Goal: Transaction & Acquisition: Purchase product/service

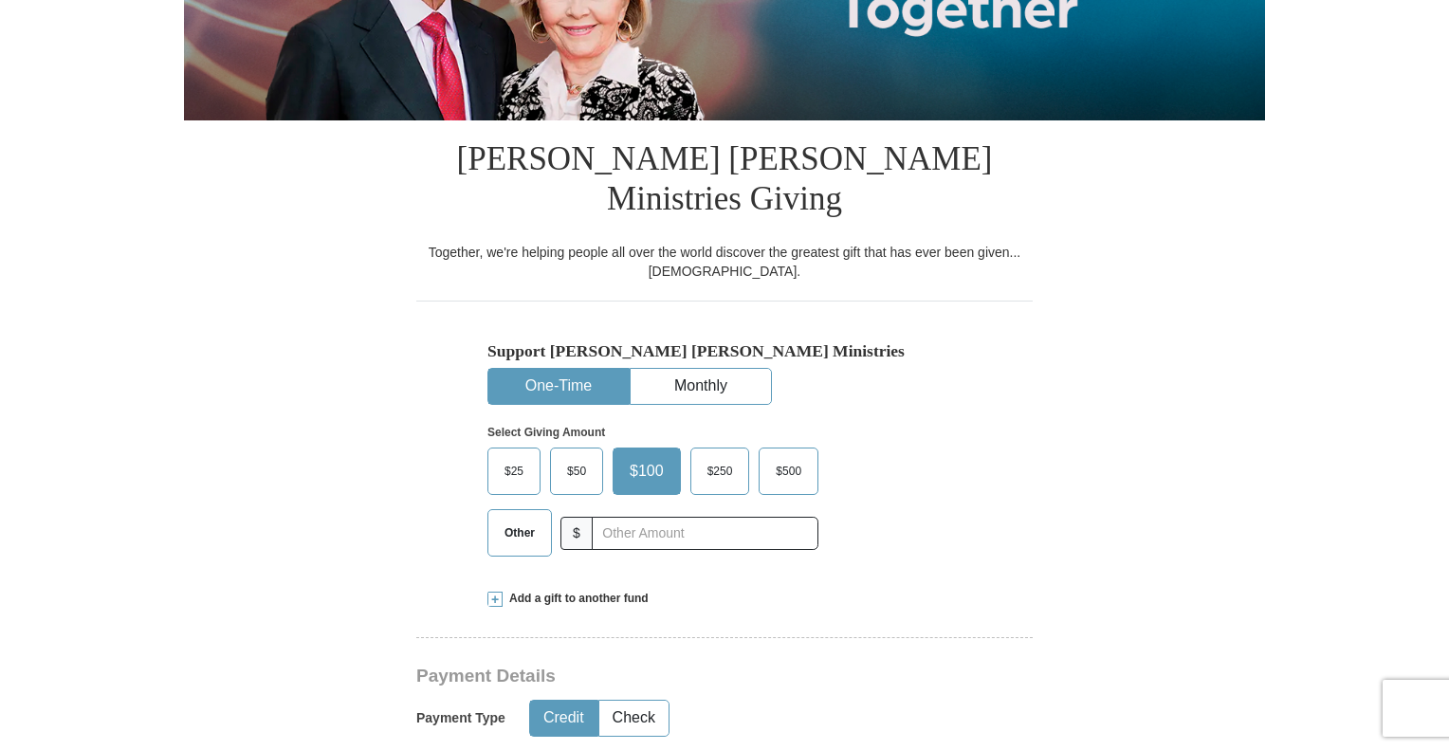
click at [532, 519] on span "Other" at bounding box center [519, 533] width 49 height 28
click at [0, 0] on input "Other" at bounding box center [0, 0] width 0 height 0
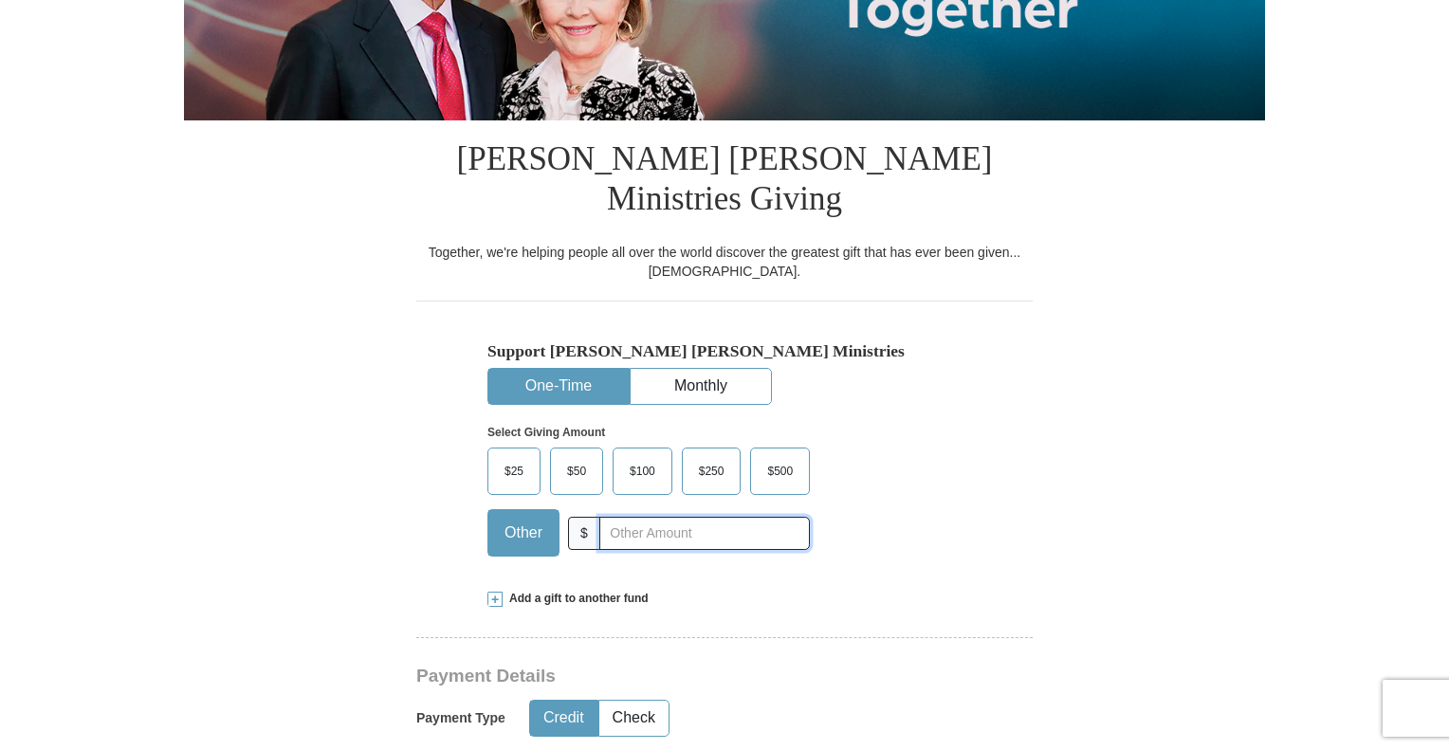
click at [640, 517] on input "text" at bounding box center [704, 533] width 211 height 33
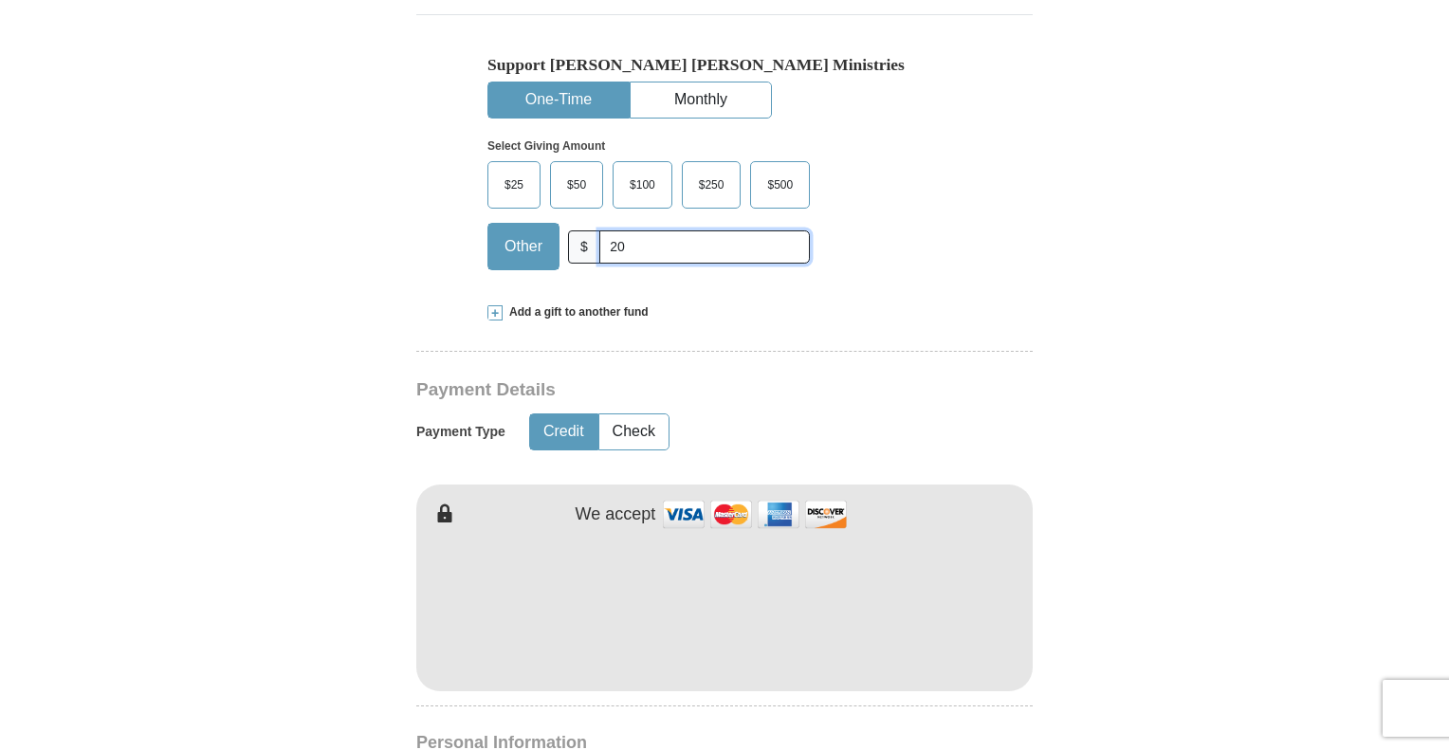
scroll to position [668, 0]
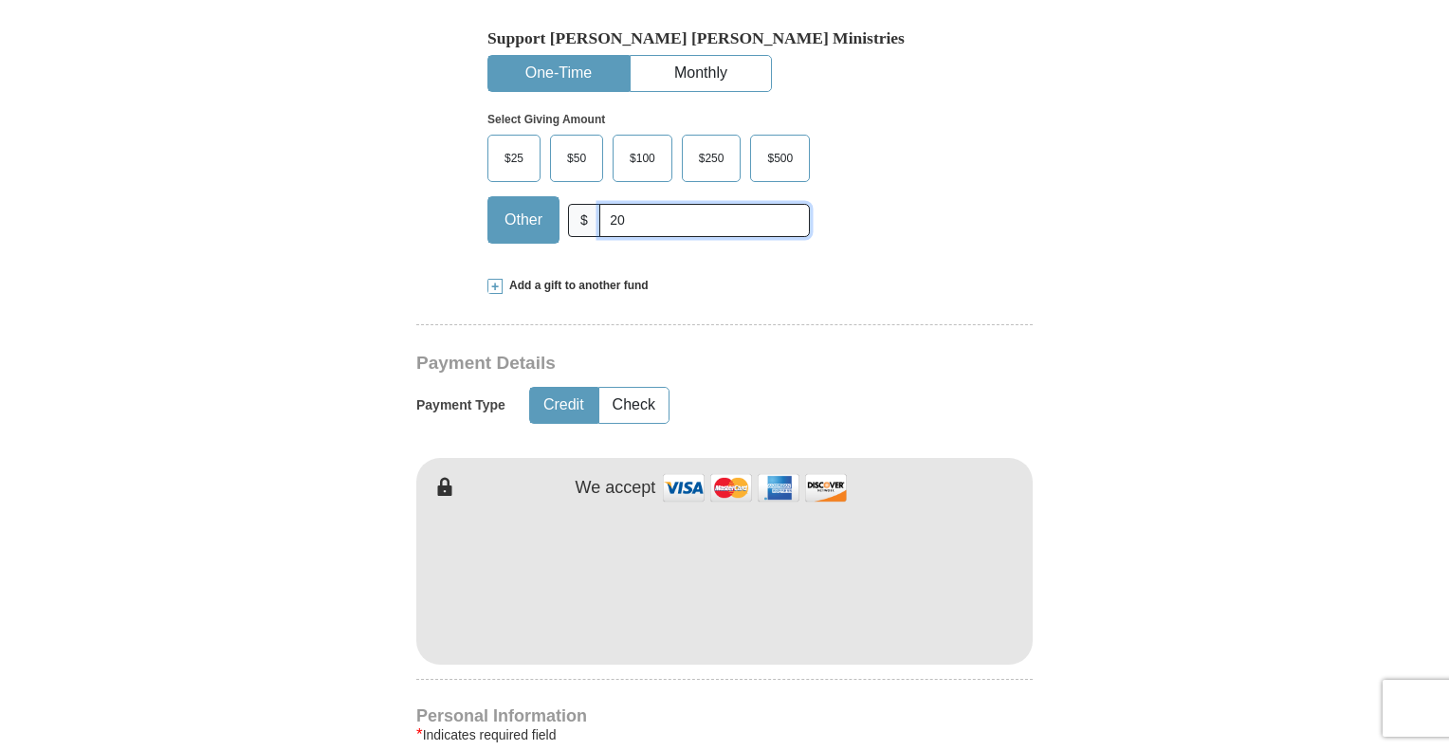
type input "20"
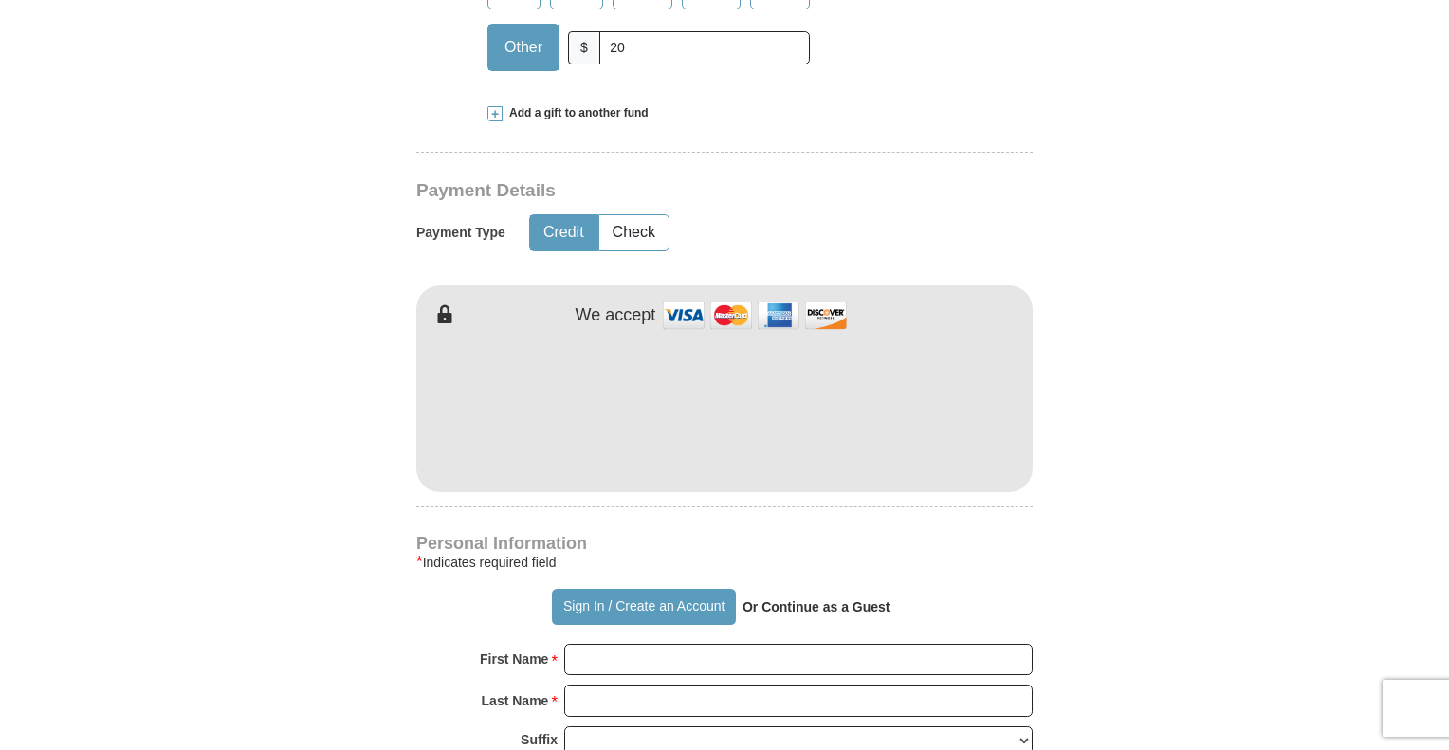
scroll to position [848, 0]
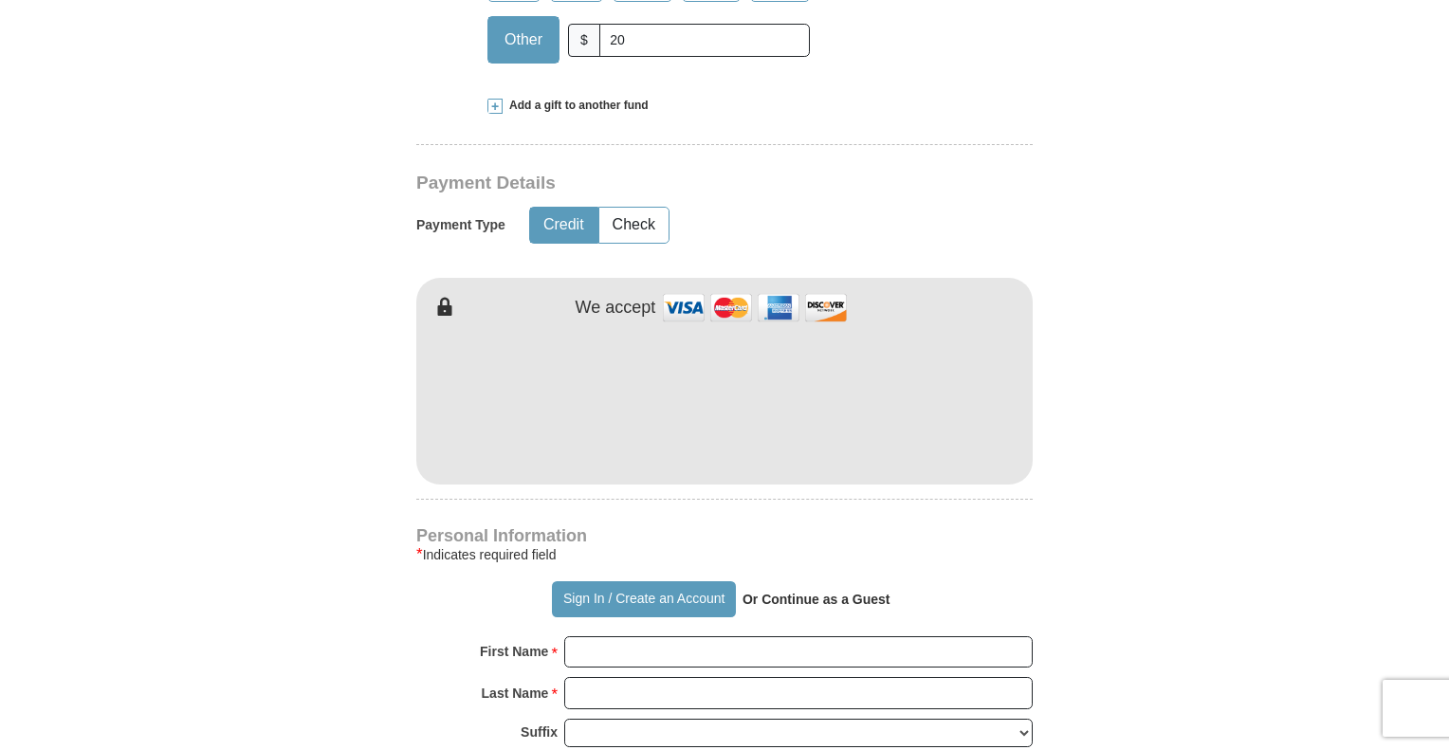
click at [785, 592] on strong "Or Continue as a Guest" at bounding box center [817, 599] width 148 height 15
click at [630, 636] on input "First Name *" at bounding box center [798, 652] width 468 height 32
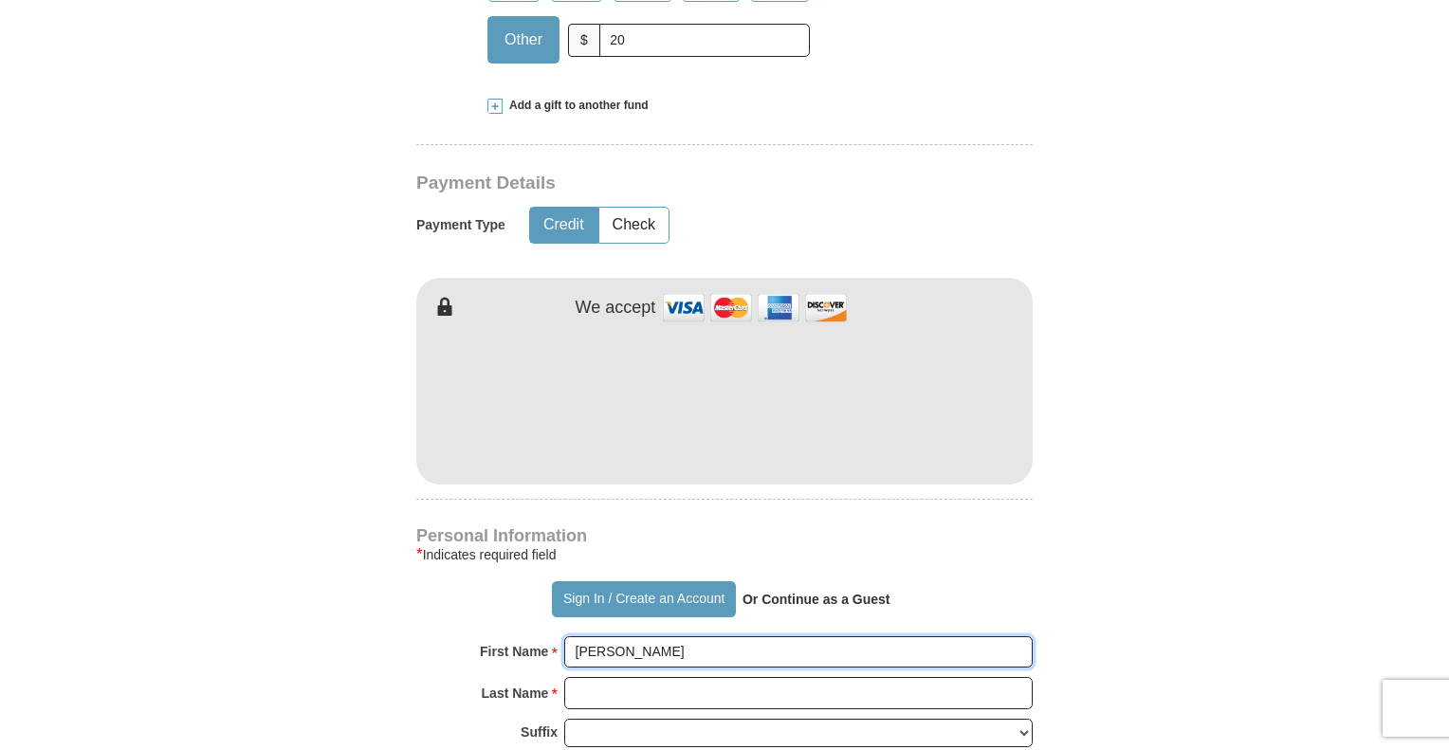
type input "[PERSON_NAME]"
click at [612, 677] on input "Last Name *" at bounding box center [798, 693] width 468 height 32
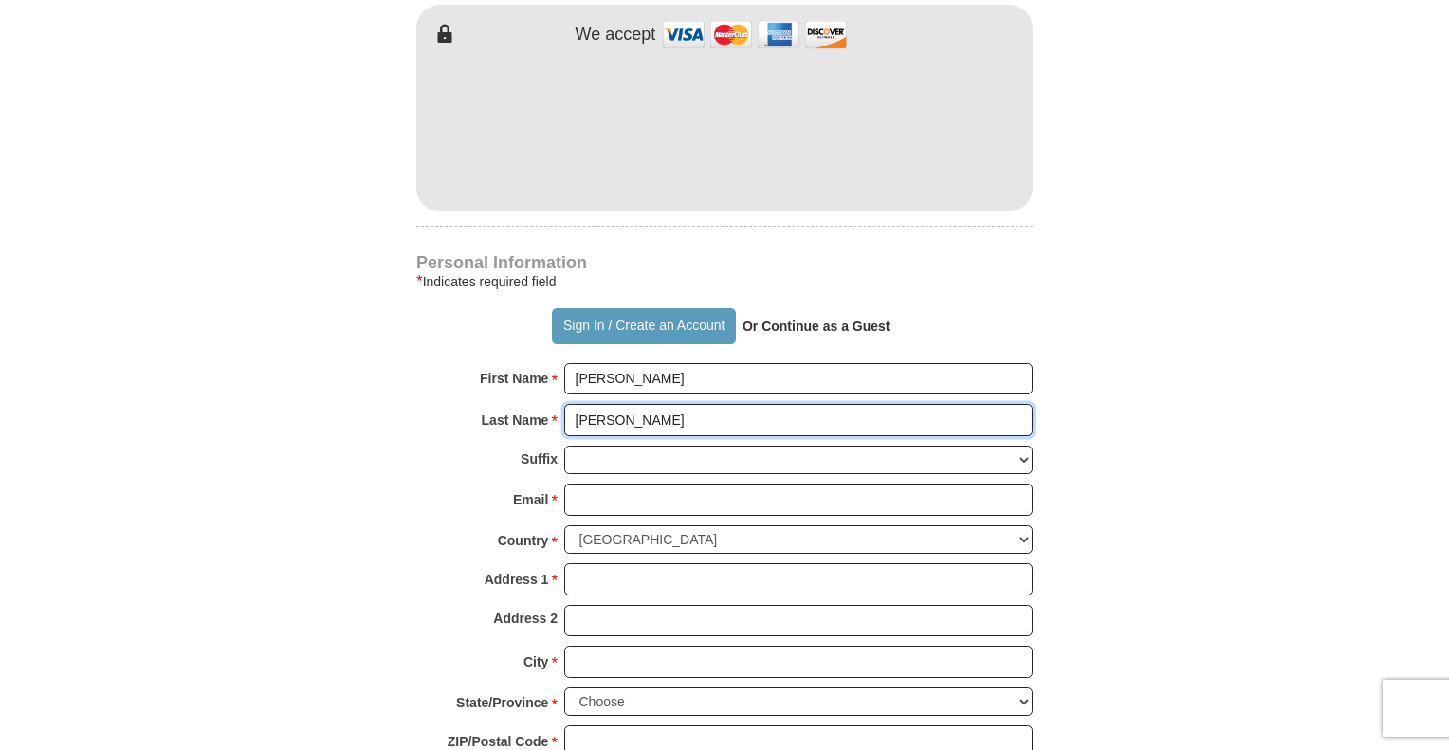
scroll to position [1122, 0]
type input "[PERSON_NAME]"
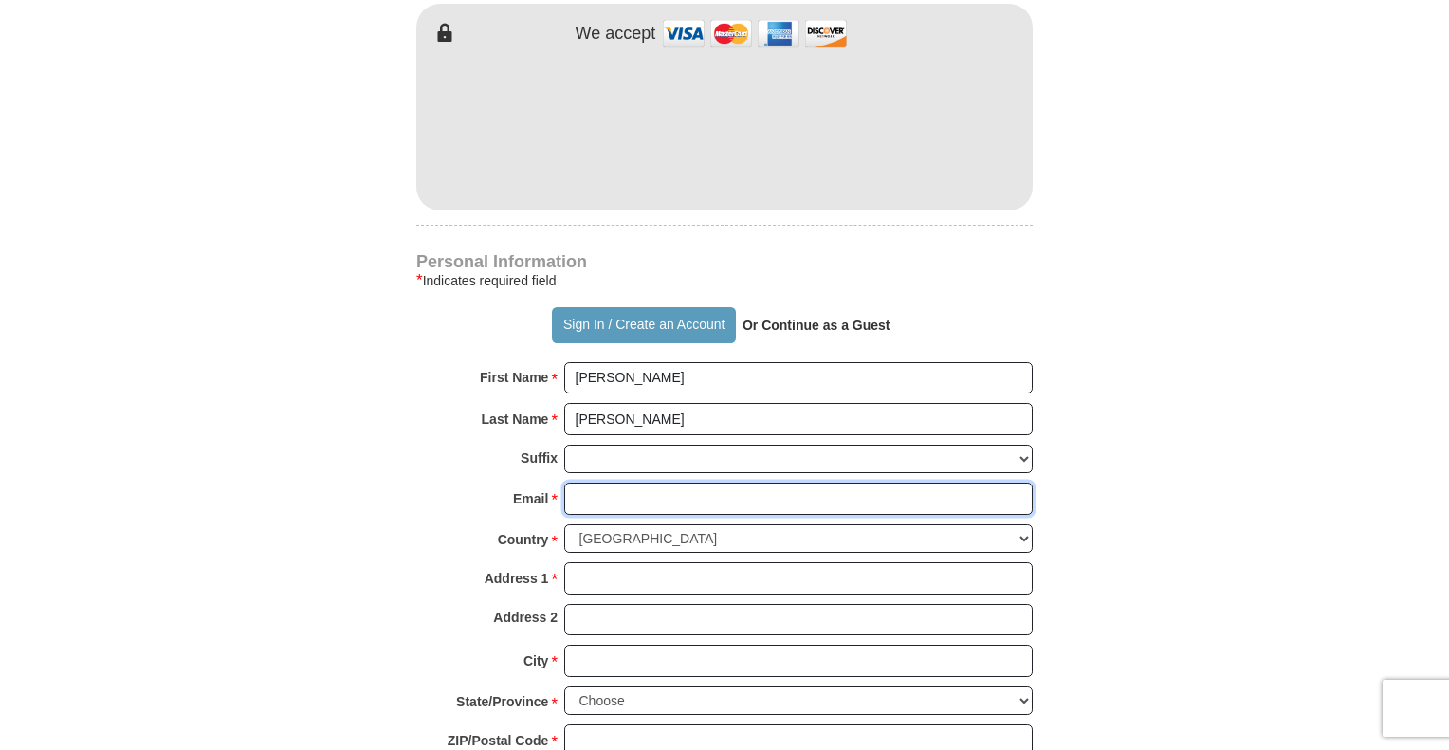
click at [597, 483] on input "Email *" at bounding box center [798, 499] width 468 height 32
type input "[EMAIL_ADDRESS][DOMAIN_NAME]"
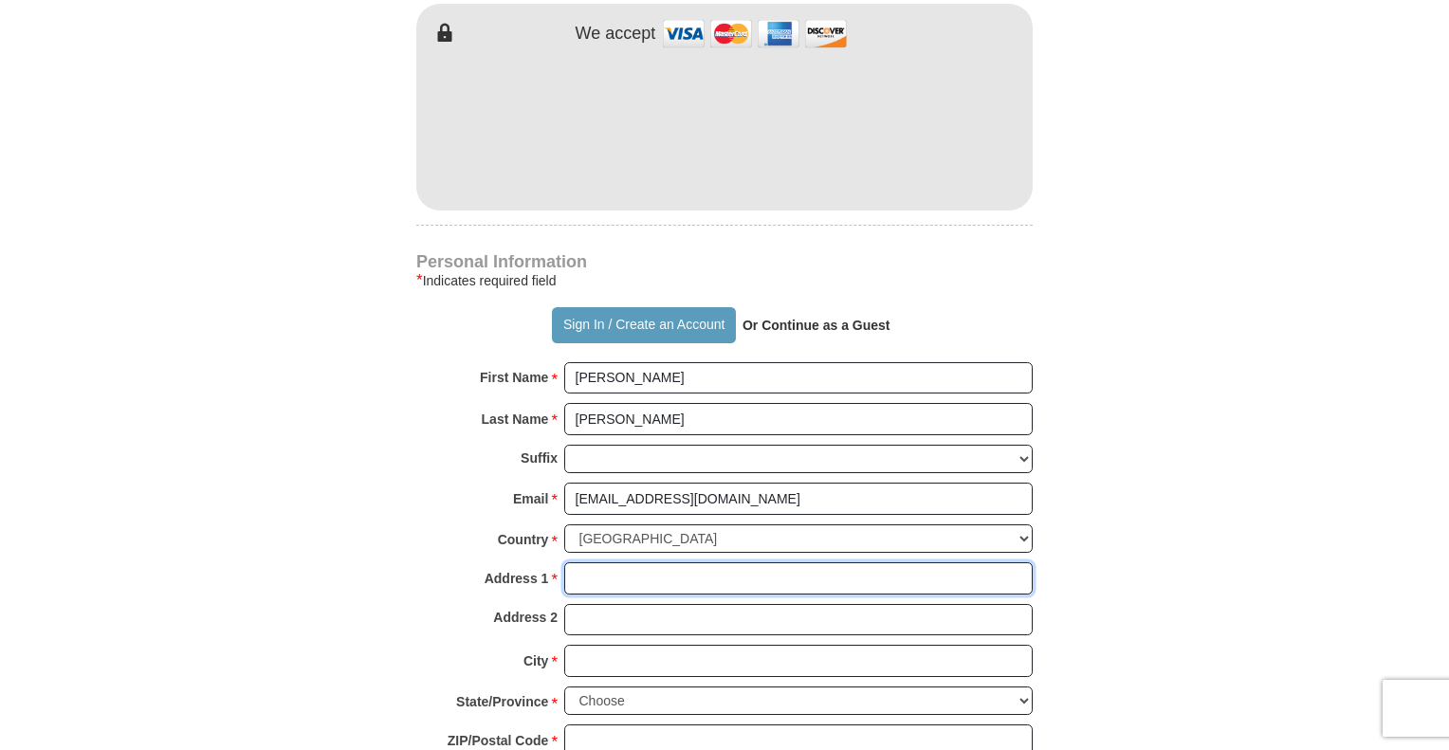
type input "[STREET_ADDRESS]"
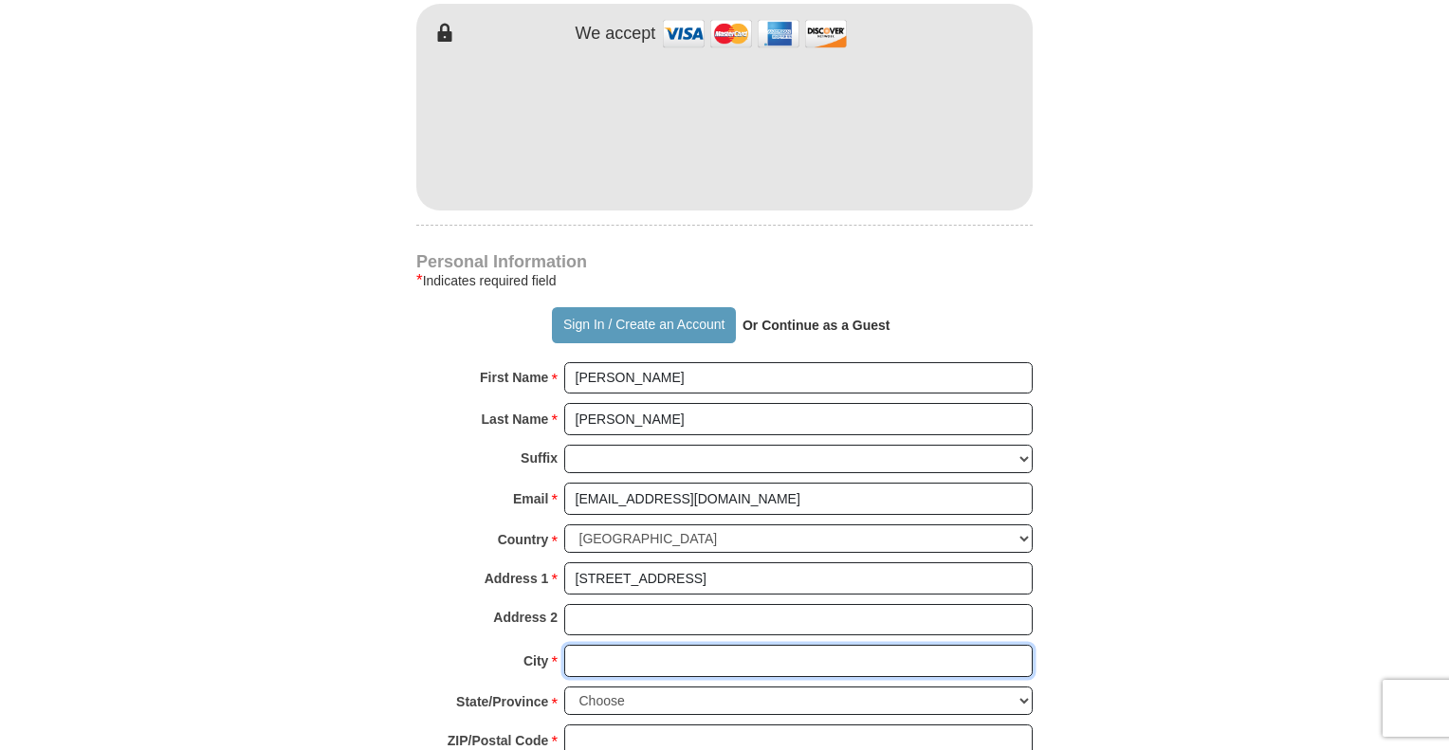
type input "Armuchee"
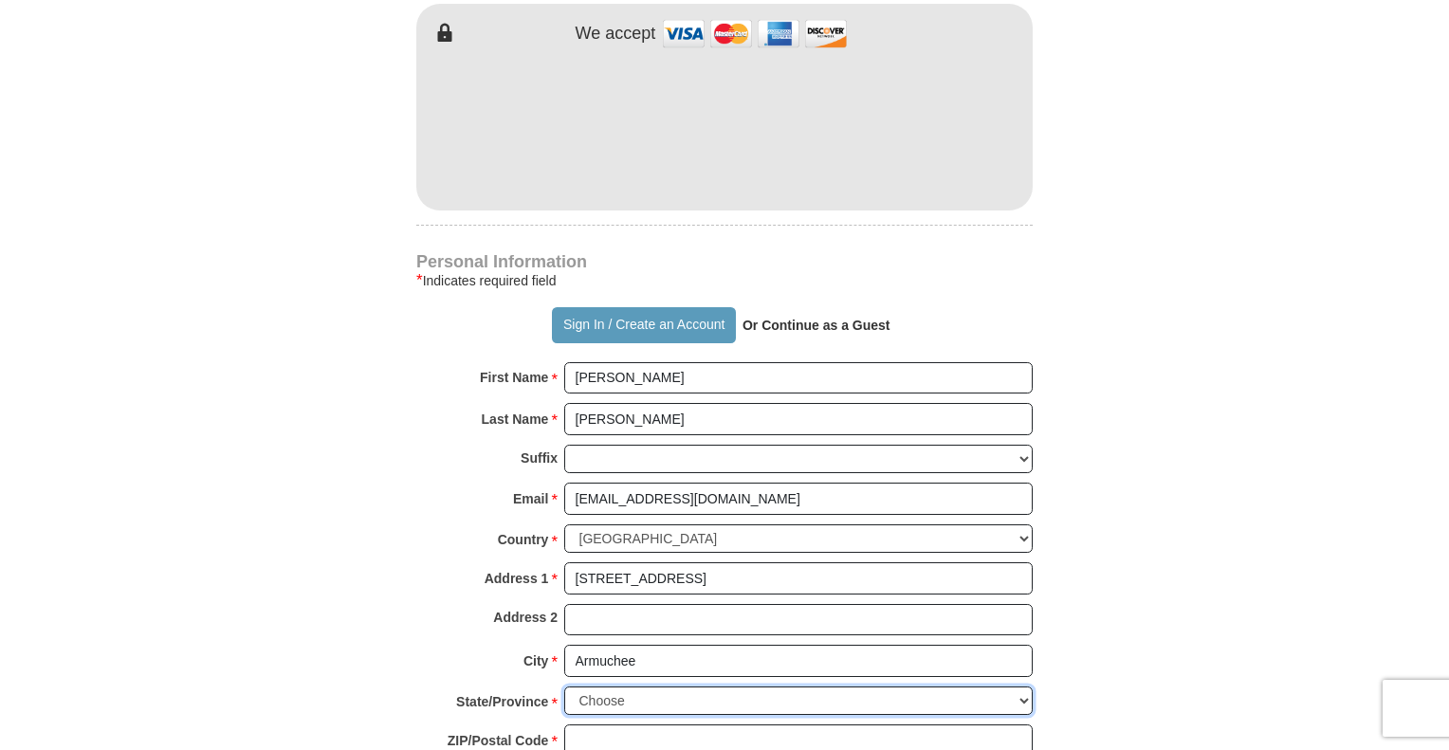
select select "GA"
type input "30105"
type input "7069362062"
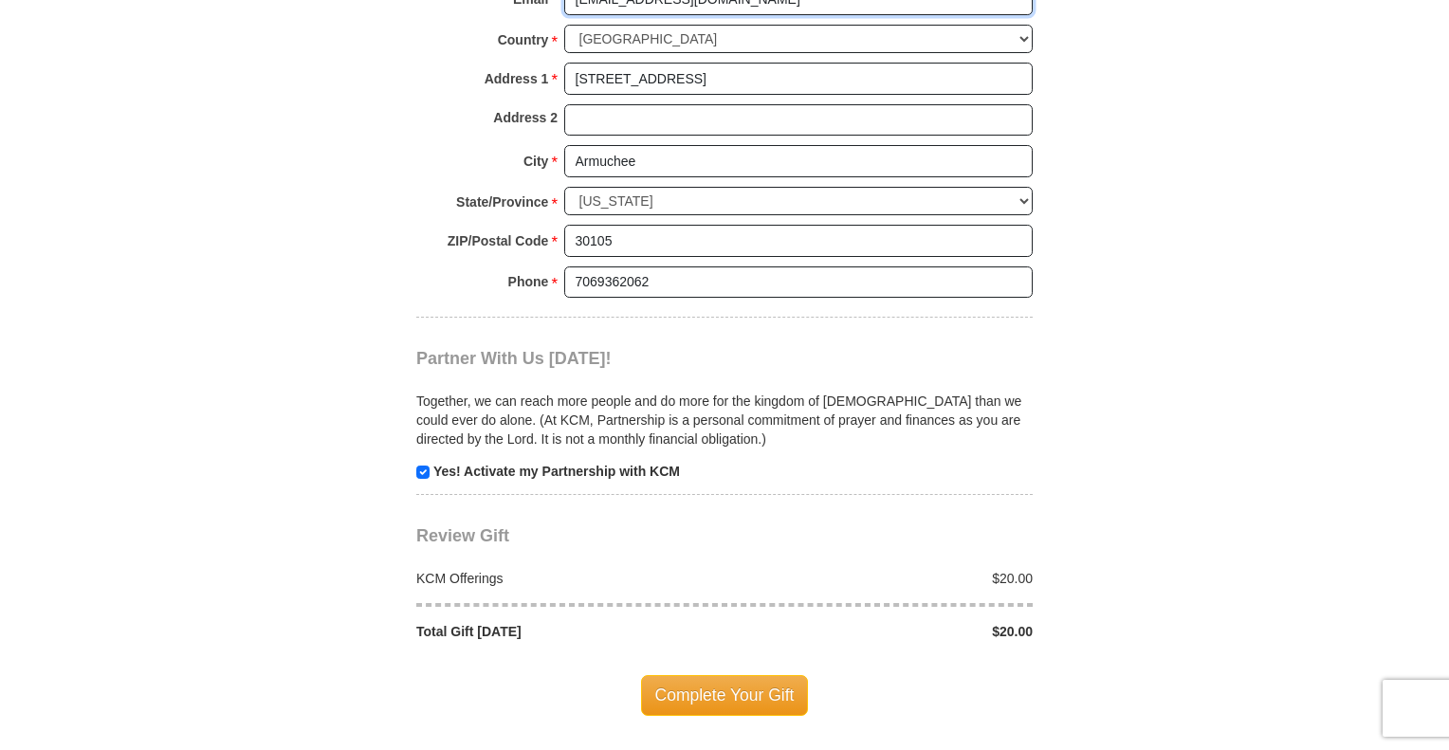
scroll to position [1631, 0]
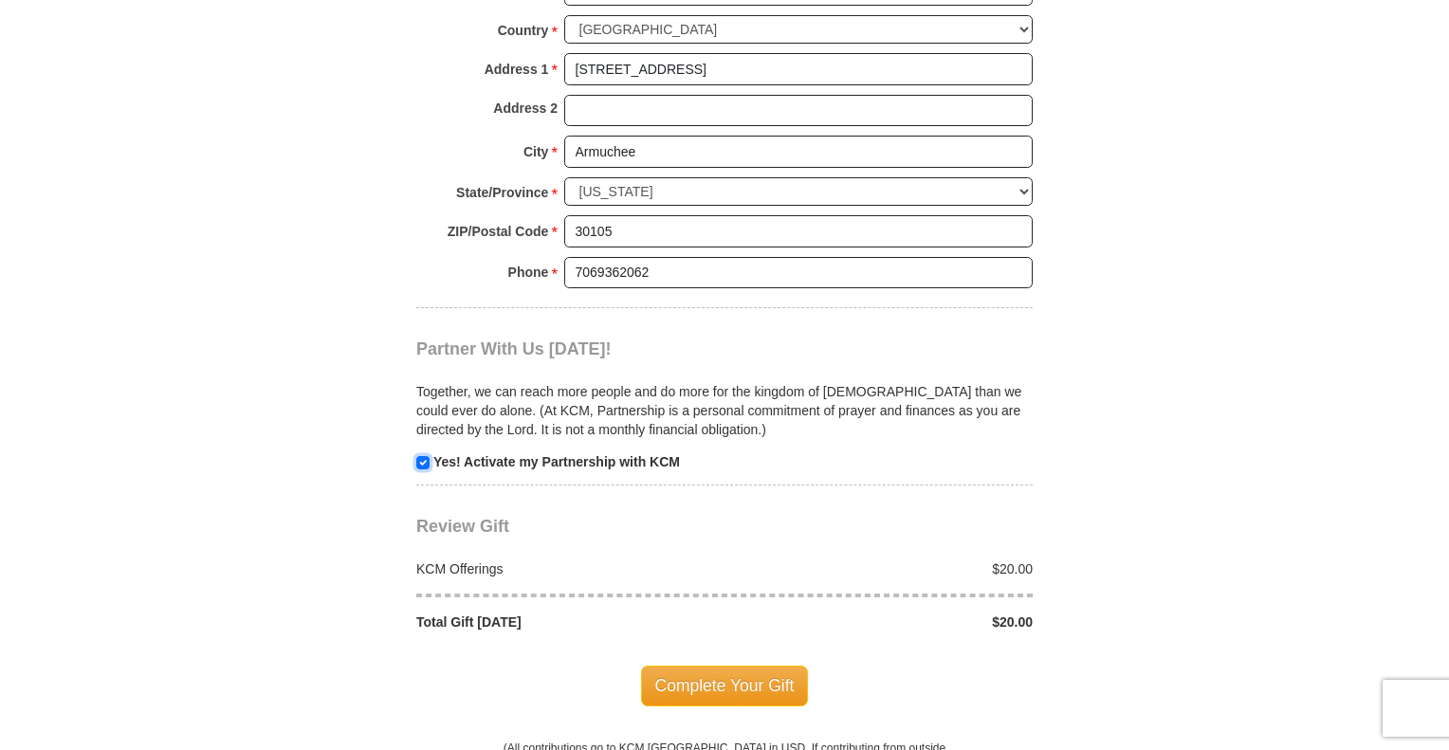
click at [421, 456] on input "checkbox" at bounding box center [422, 462] width 13 height 13
checkbox input "false"
click at [708, 666] on span "Complete Your Gift" at bounding box center [725, 686] width 168 height 40
